Goal: Information Seeking & Learning: Learn about a topic

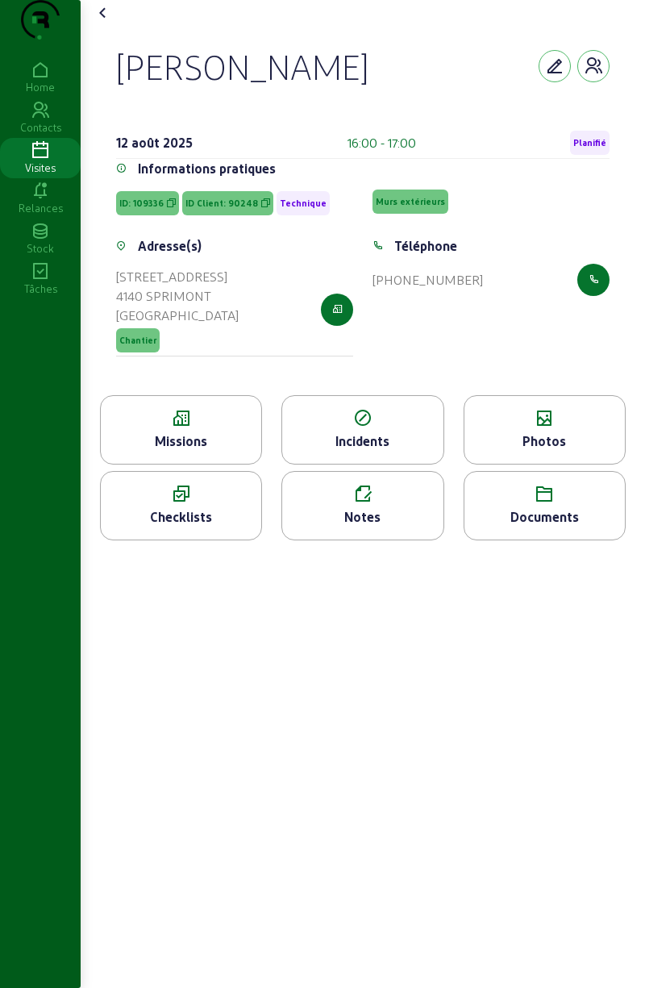
click at [42, 161] on icon at bounding box center [40, 150] width 81 height 19
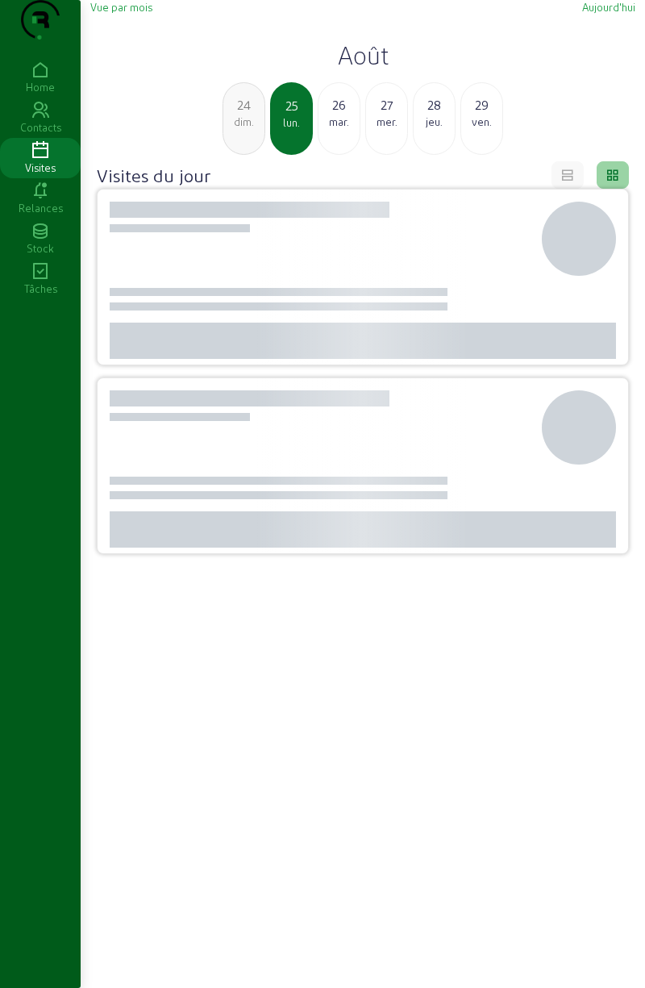
click at [45, 215] on div "Relances" at bounding box center [40, 208] width 81 height 15
click at [51, 161] on icon at bounding box center [40, 150] width 81 height 19
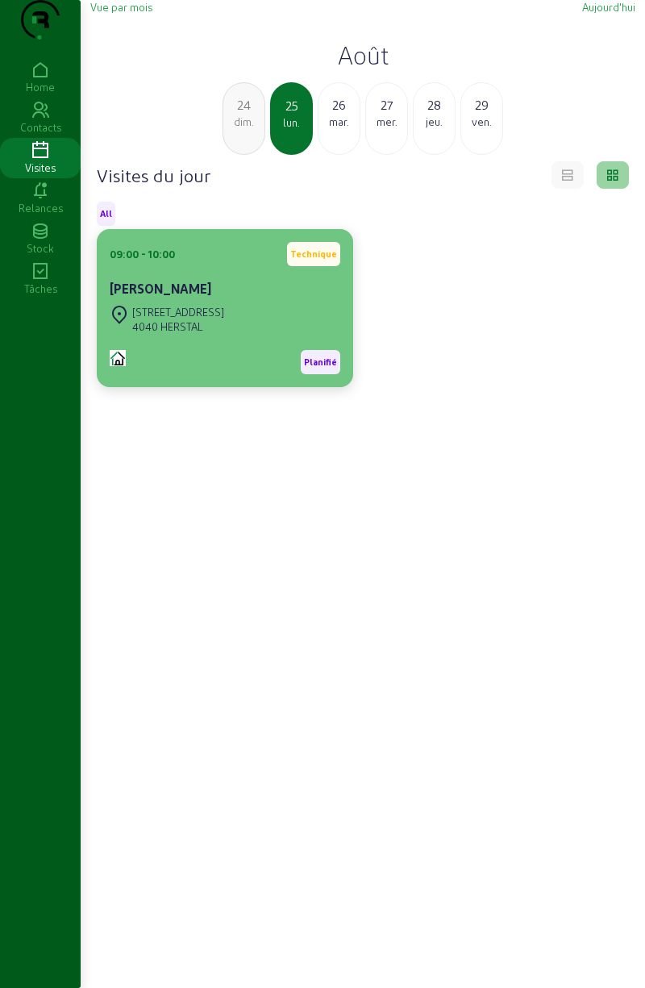
click at [186, 336] on div "[STREET_ADDRESS]" at bounding box center [167, 319] width 115 height 35
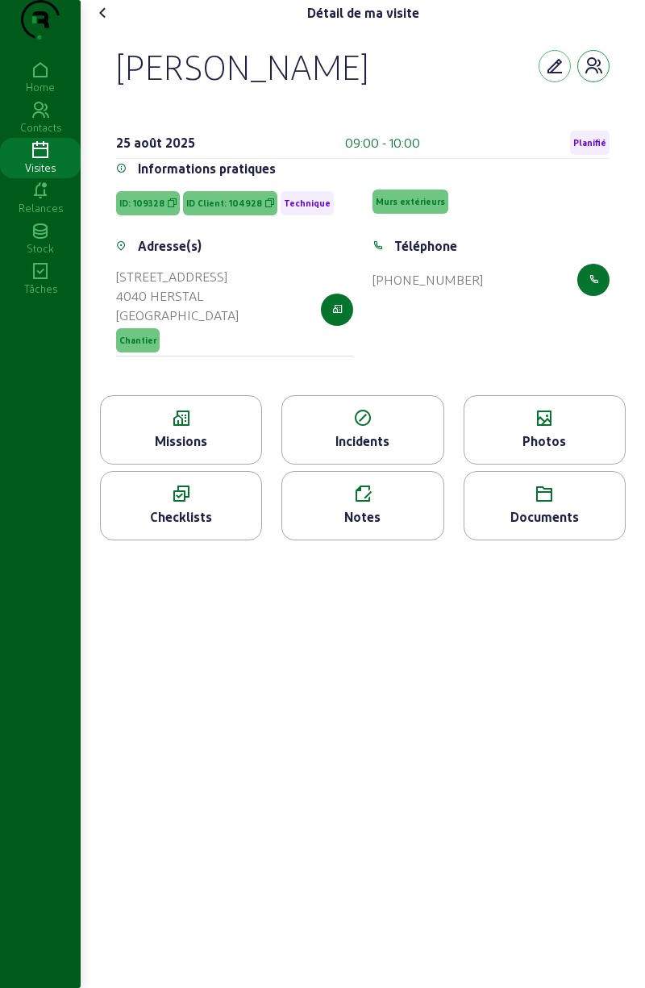
click at [596, 76] on icon "button" at bounding box center [593, 65] width 19 height 19
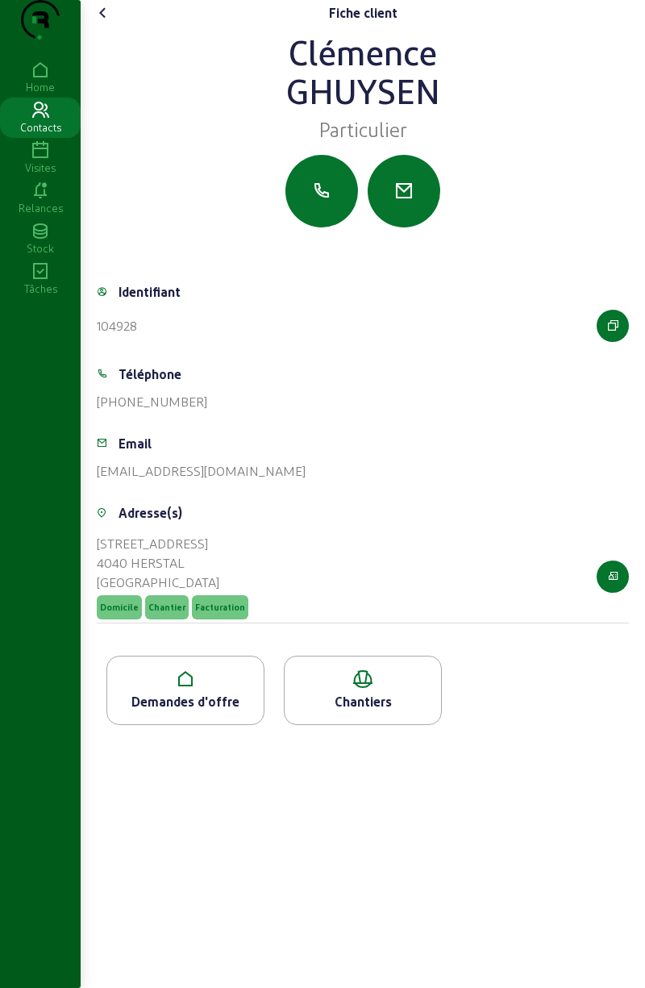
click at [199, 712] on div "Demandes d'offre" at bounding box center [185, 701] width 157 height 19
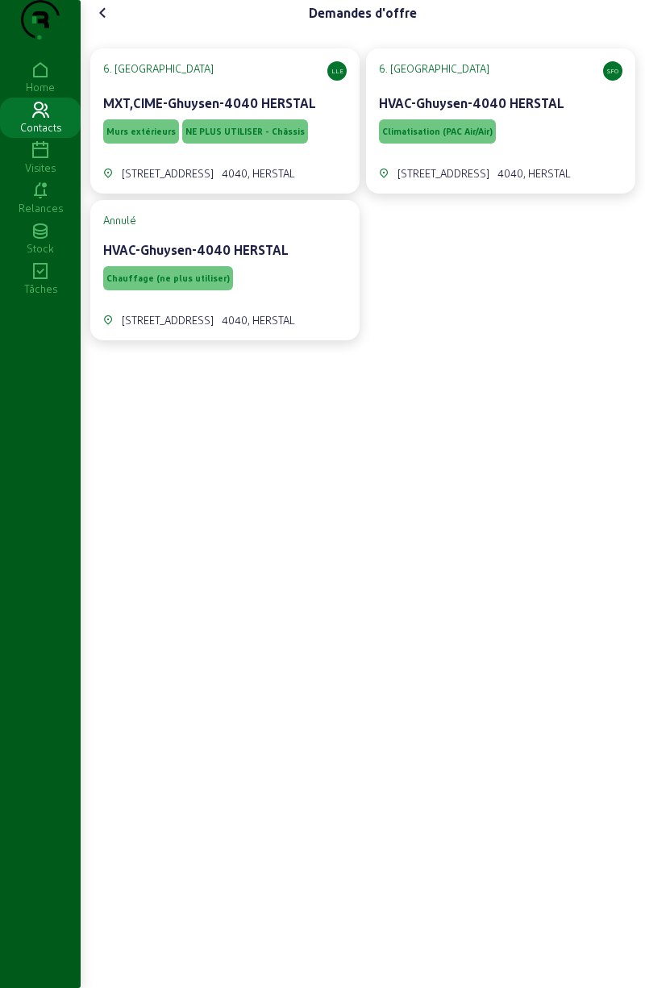
click at [157, 137] on span "Murs extérieurs" at bounding box center [140, 131] width 69 height 11
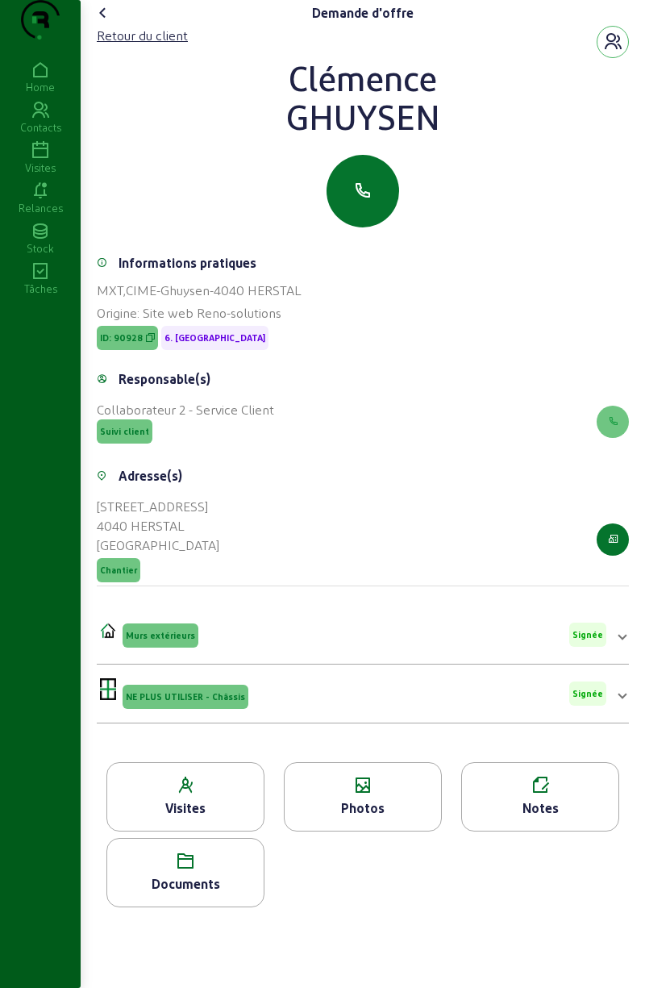
click at [205, 894] on div "Documents" at bounding box center [185, 884] width 157 height 19
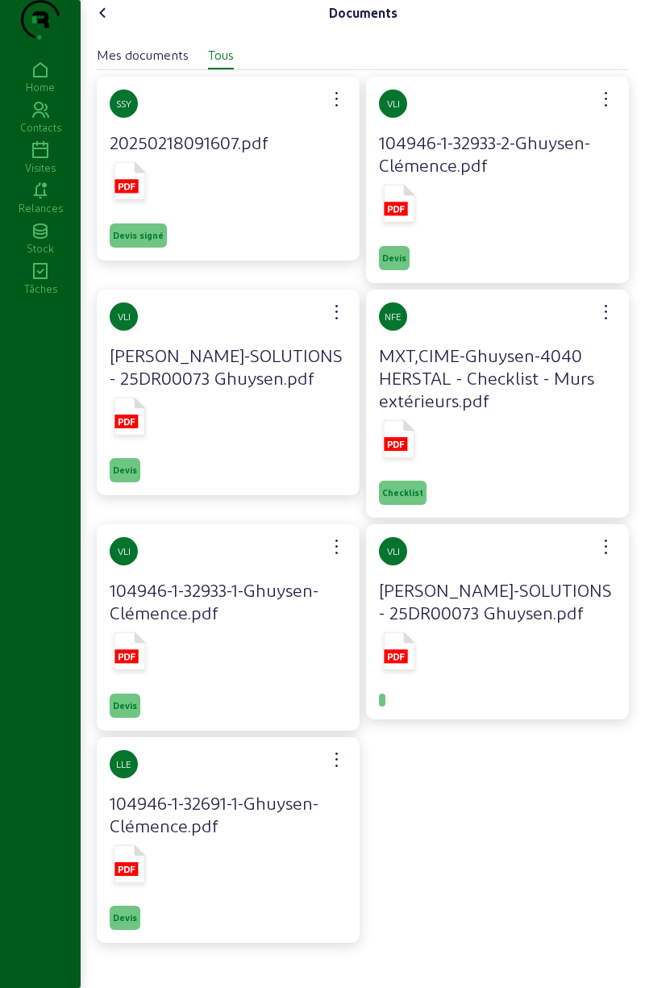
click at [138, 193] on rect at bounding box center [126, 186] width 23 height 14
click at [116, 26] on cam-font-icon at bounding box center [103, 13] width 26 height 26
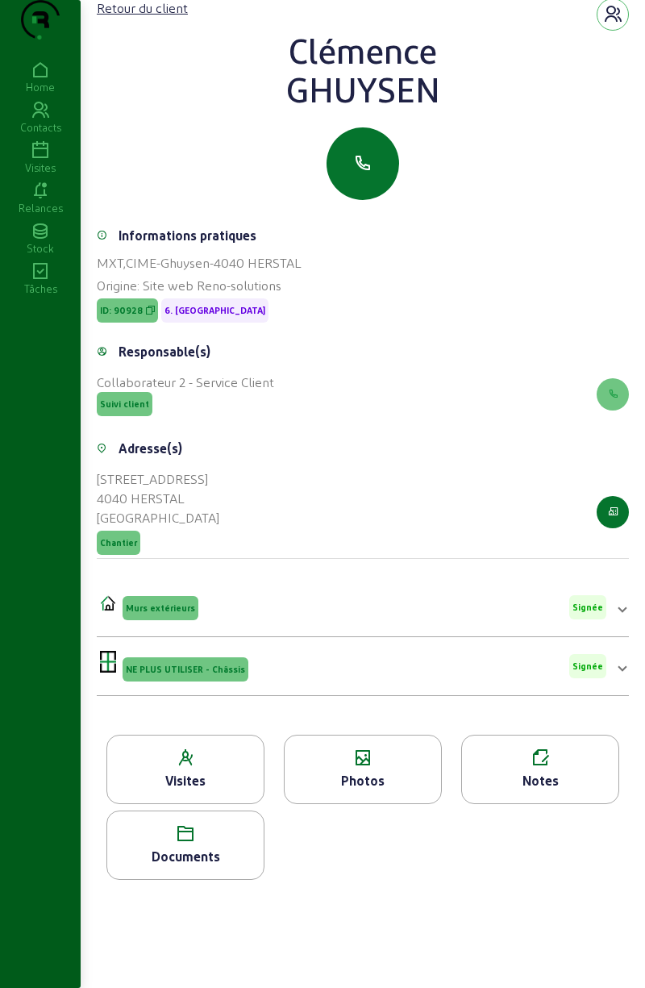
scroll to position [29, 0]
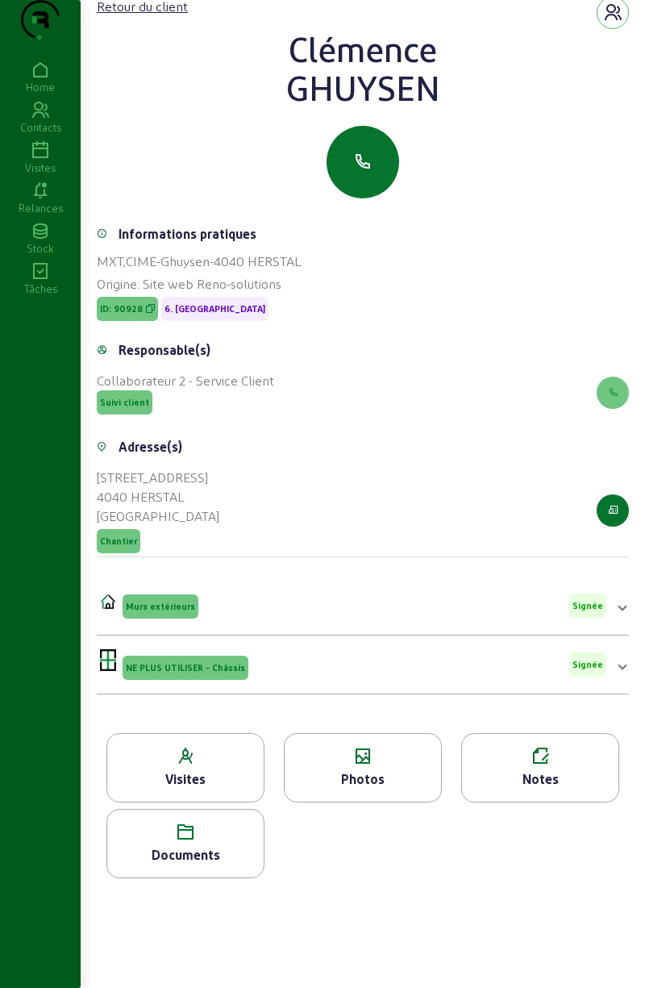
click at [368, 799] on div "Photos" at bounding box center [363, 767] width 158 height 69
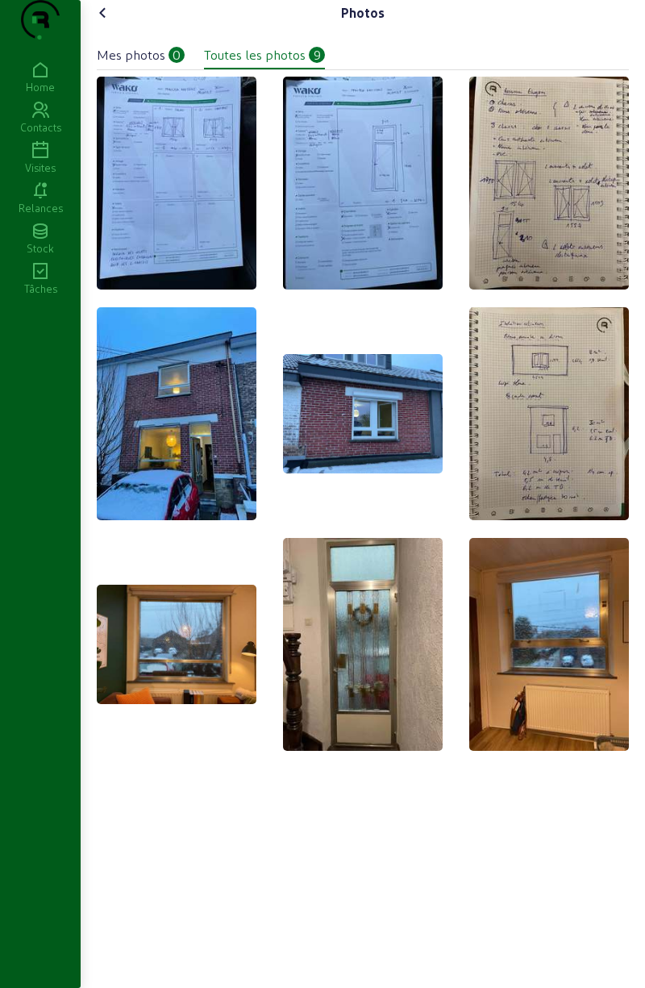
click at [107, 23] on icon at bounding box center [103, 12] width 19 height 19
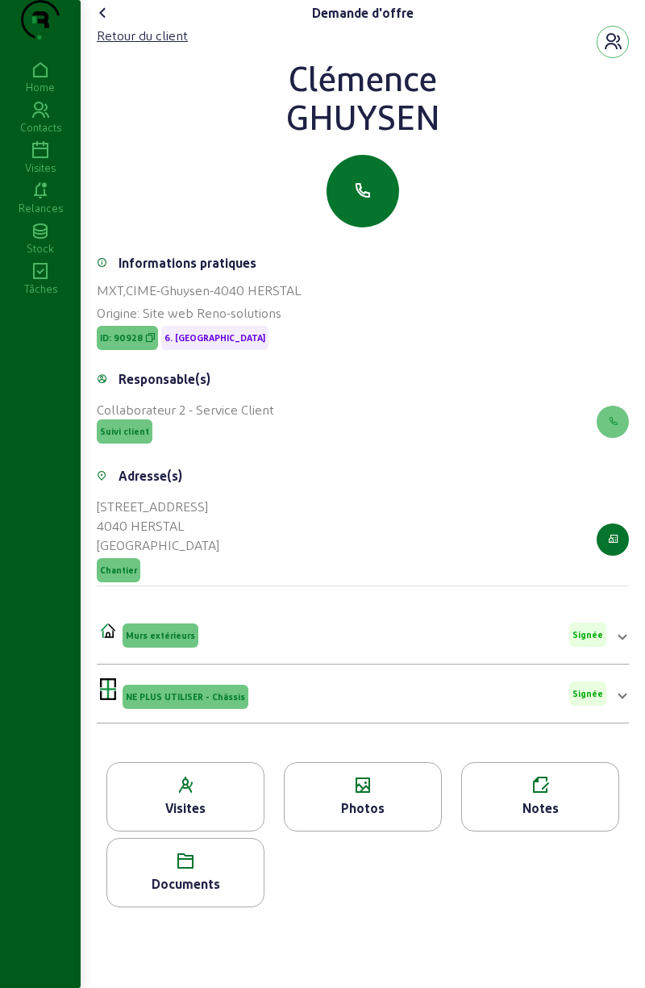
click at [113, 23] on icon at bounding box center [103, 12] width 19 height 19
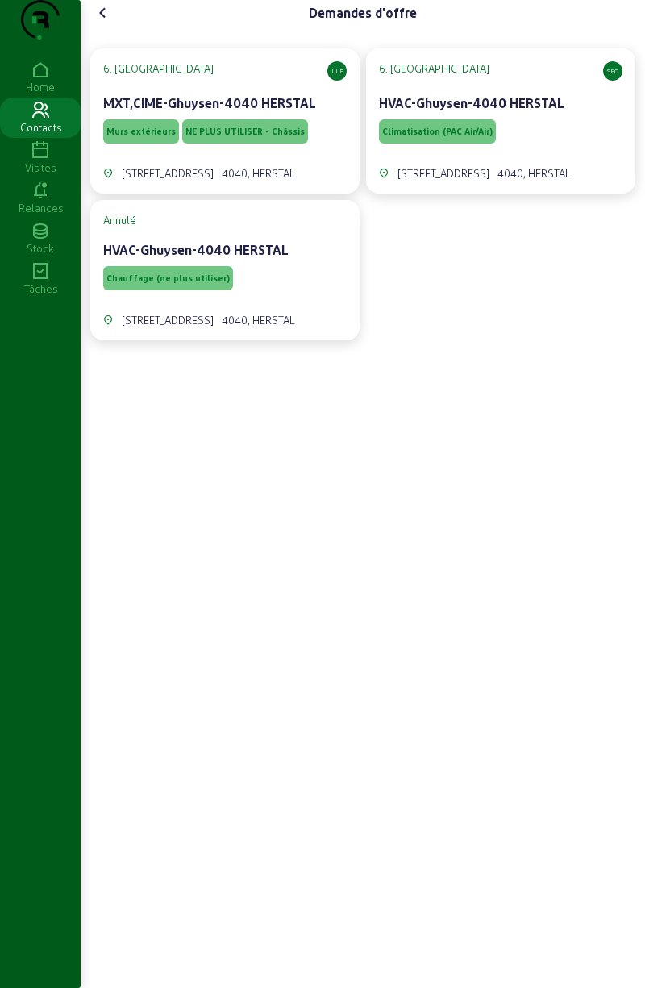
click at [113, 23] on icon at bounding box center [103, 12] width 19 height 19
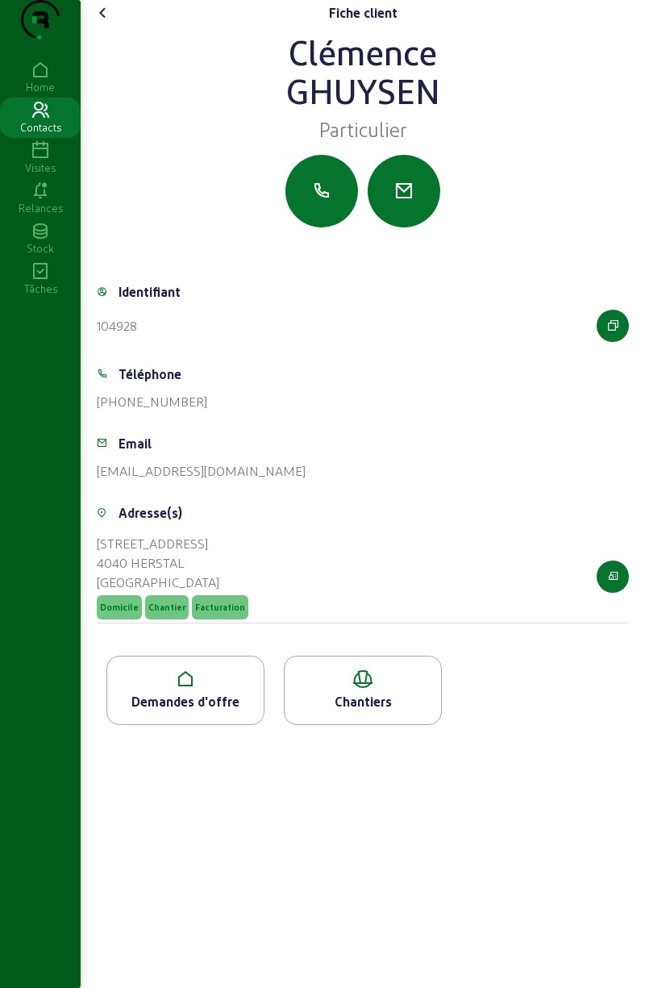
click at [110, 26] on cam-font-icon at bounding box center [103, 13] width 26 height 26
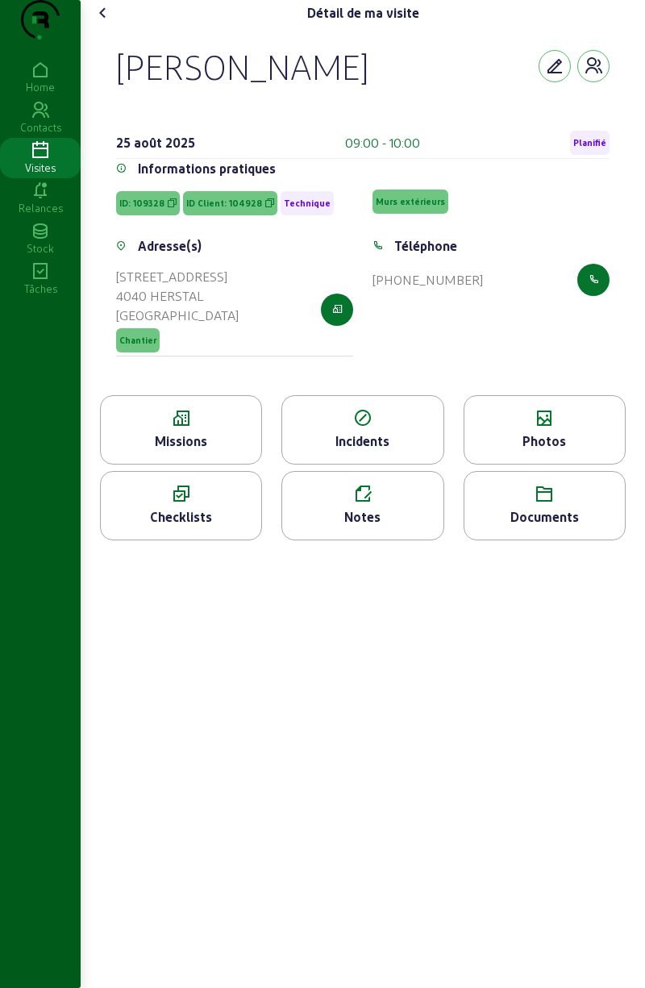
click at [553, 428] on icon at bounding box center [545, 418] width 161 height 19
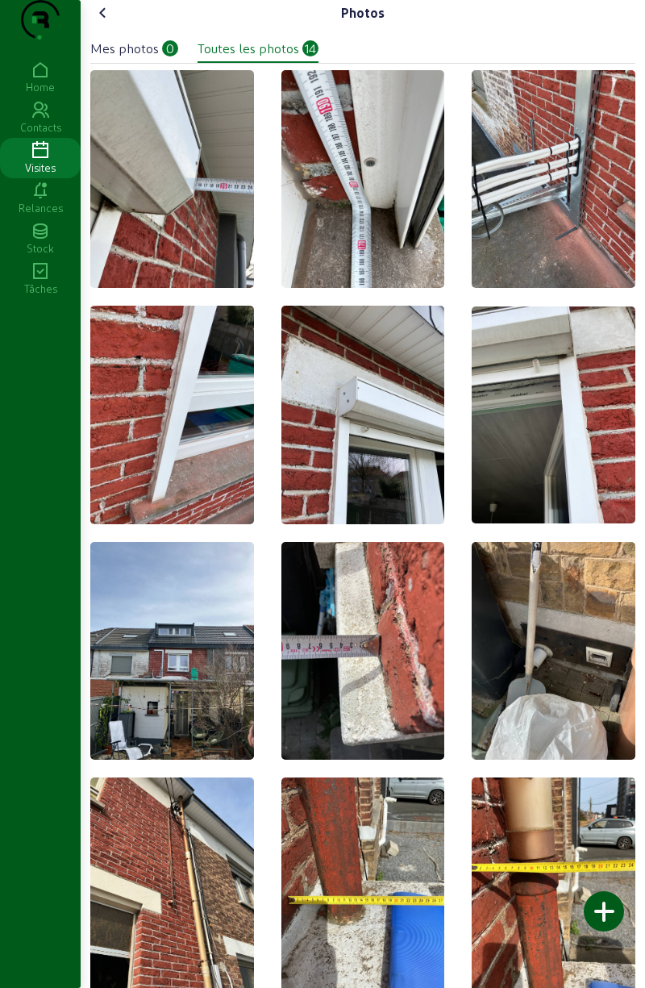
click at [177, 239] on img at bounding box center [172, 179] width 164 height 218
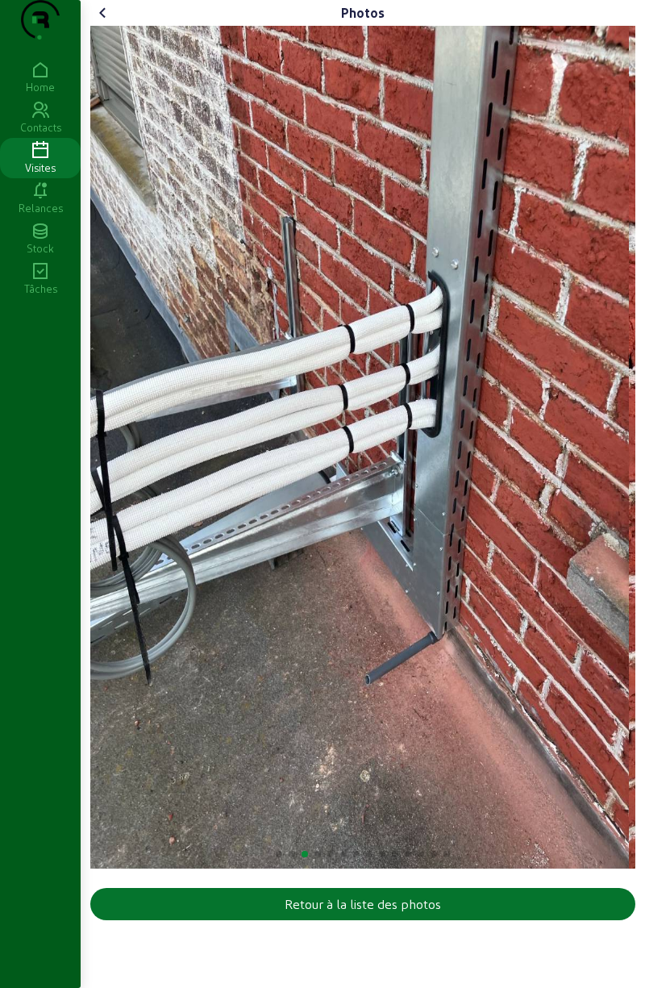
click at [398, 671] on img "3 / 14" at bounding box center [359, 447] width 539 height 843
click at [374, 623] on img "3 / 14" at bounding box center [359, 447] width 539 height 843
click at [272, 482] on img "3 / 14" at bounding box center [359, 447] width 539 height 843
